Goal: Information Seeking & Learning: Learn about a topic

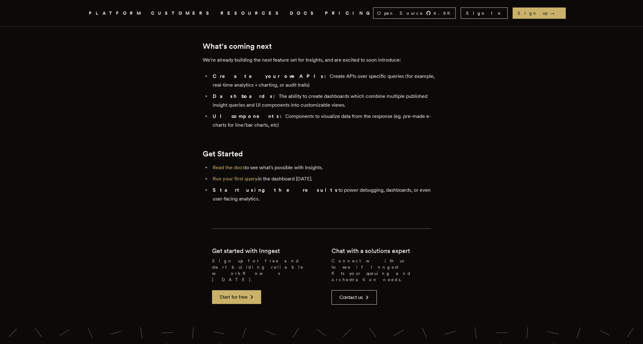
scroll to position [1284, 0]
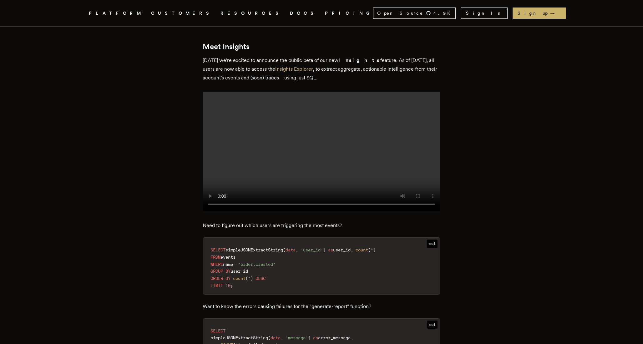
scroll to position [635, 0]
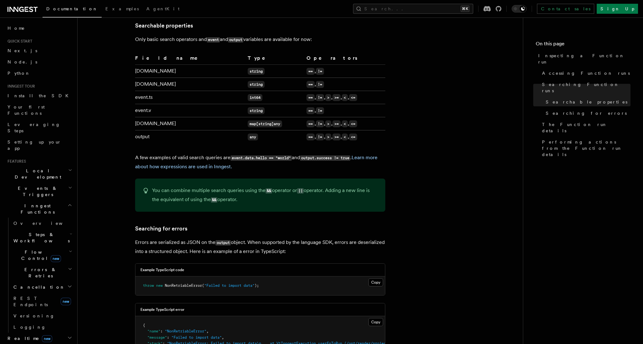
scroll to position [448, 0]
click at [173, 159] on link "Learn more about how expressions are used in Inngest." at bounding box center [256, 161] width 242 height 15
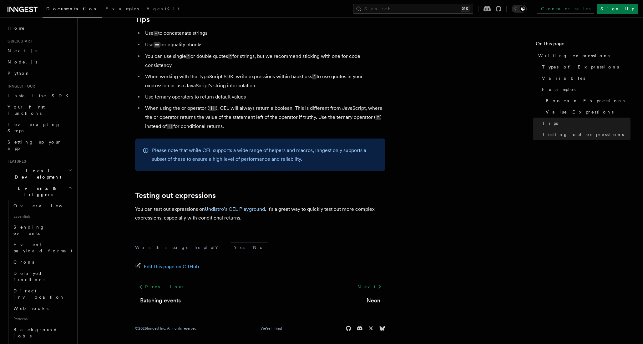
scroll to position [643, 0]
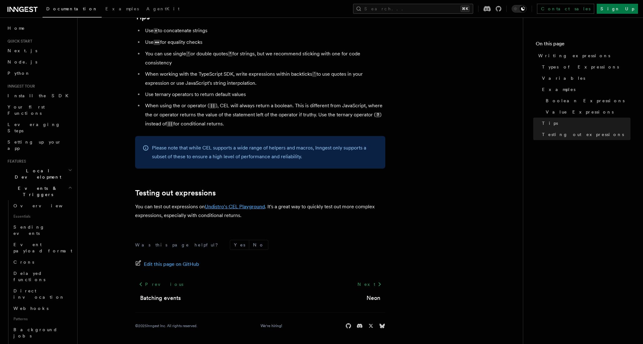
click at [249, 208] on link "Undistro's CEL Playground" at bounding box center [235, 206] width 60 height 6
